Goal: Transaction & Acquisition: Purchase product/service

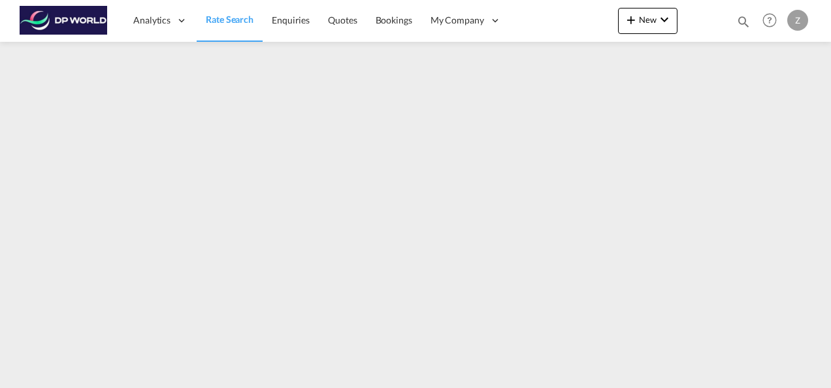
click at [631, 379] on div at bounding box center [415, 211] width 831 height 339
click at [252, 17] on span "Rate Search" at bounding box center [230, 19] width 48 height 11
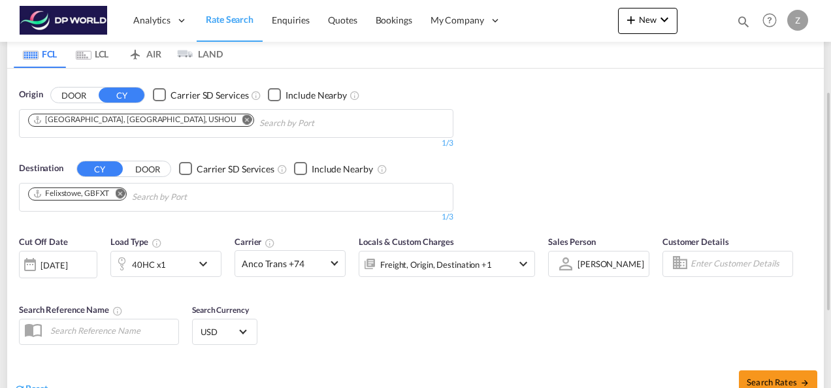
scroll to position [150, 0]
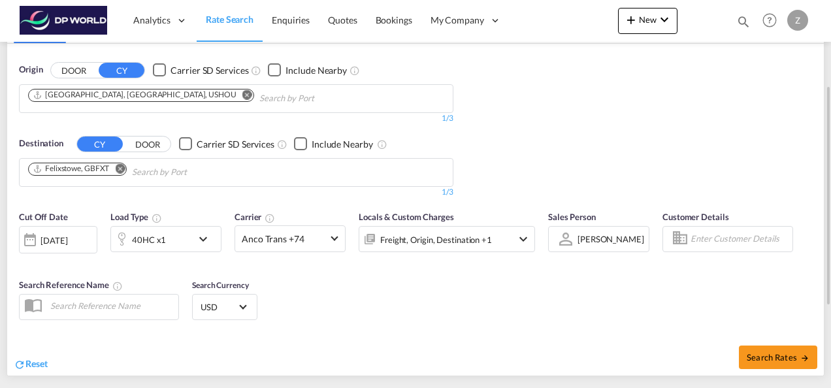
click at [498, 242] on div "Freight, Origin, Destination +1" at bounding box center [429, 239] width 140 height 26
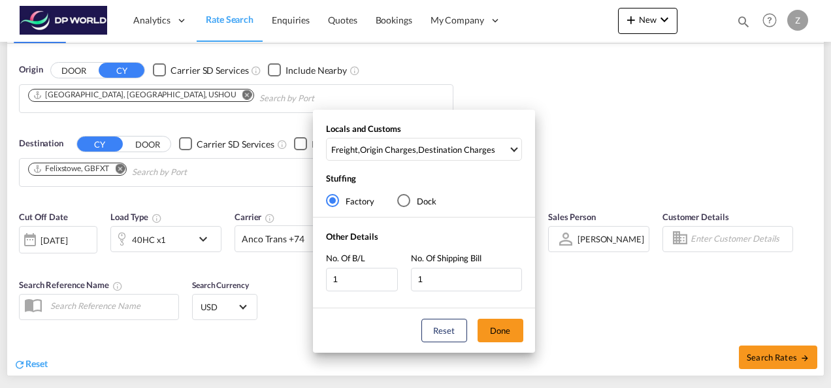
click at [597, 169] on div "Locals and Customs Freight , Origin Charges , Destination Charges Clear All Sel…" at bounding box center [415, 194] width 831 height 388
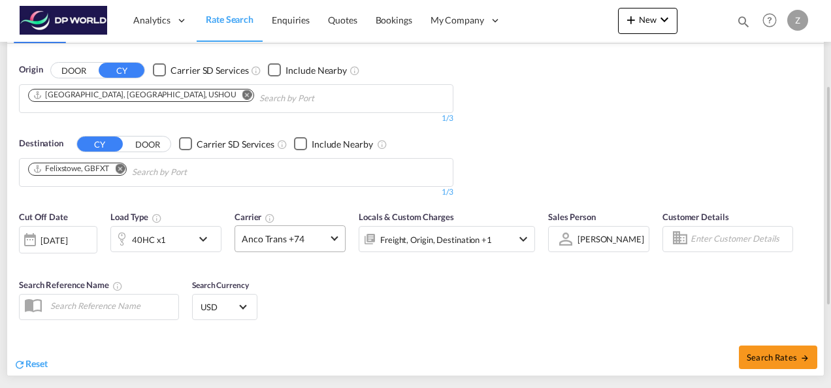
click at [332, 233] on md-select-value "Anco Trans +74" at bounding box center [290, 238] width 110 height 25
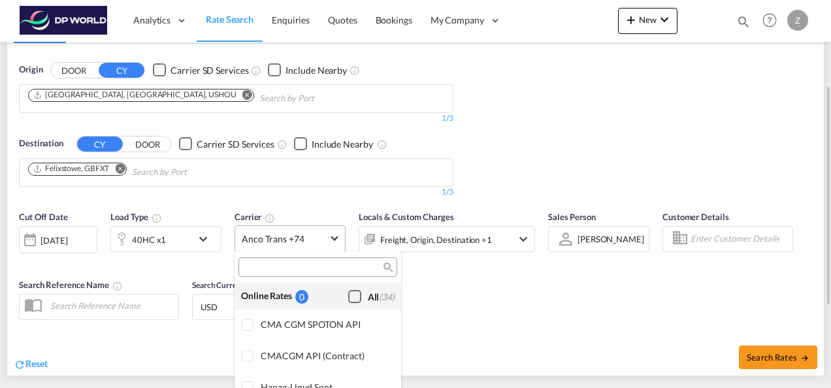
scroll to position [1050, 0]
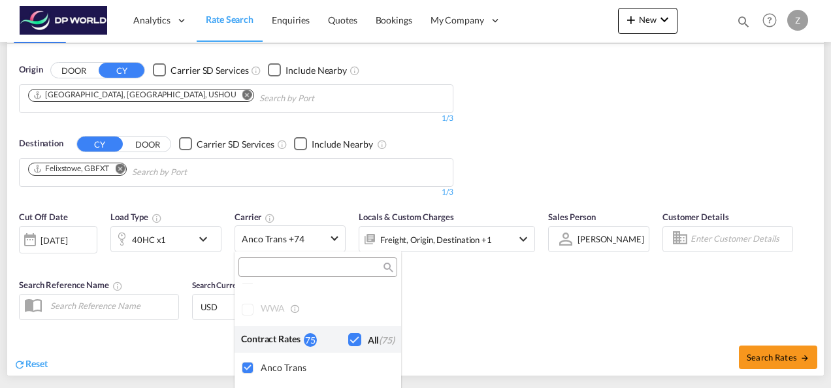
click at [523, 163] on md-backdrop at bounding box center [415, 194] width 831 height 388
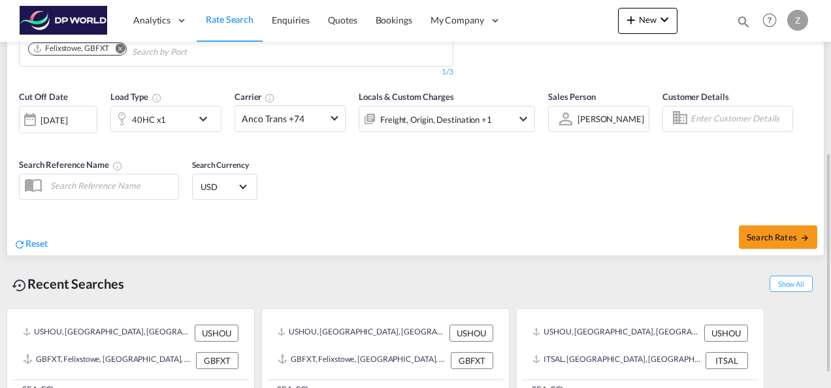
scroll to position [260, 0]
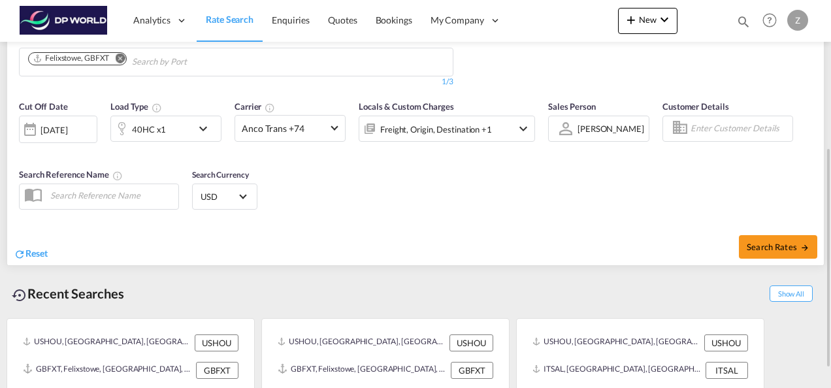
click at [67, 129] on div "[DATE]" at bounding box center [53, 130] width 27 height 12
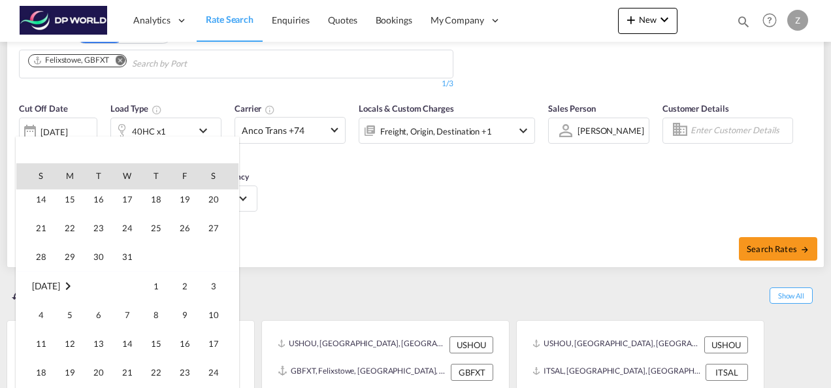
scroll to position [1132, 0]
click at [103, 259] on span "30" at bounding box center [99, 255] width 26 height 26
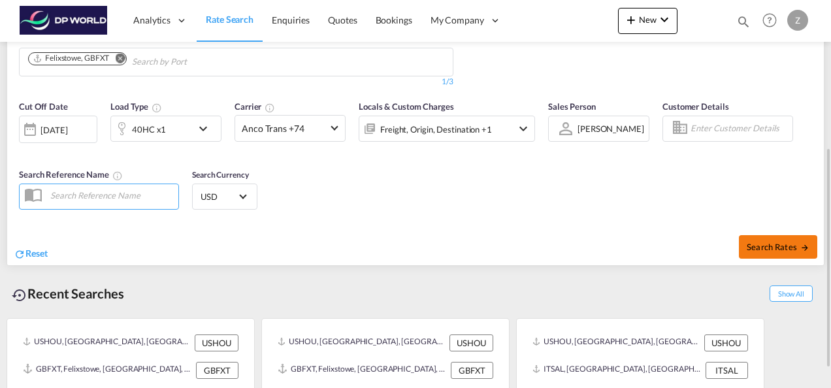
click at [784, 248] on span "Search Rates" at bounding box center [778, 247] width 63 height 10
type input "USHOU to GBFXT / [DATE]"
